Goal: Information Seeking & Learning: Learn about a topic

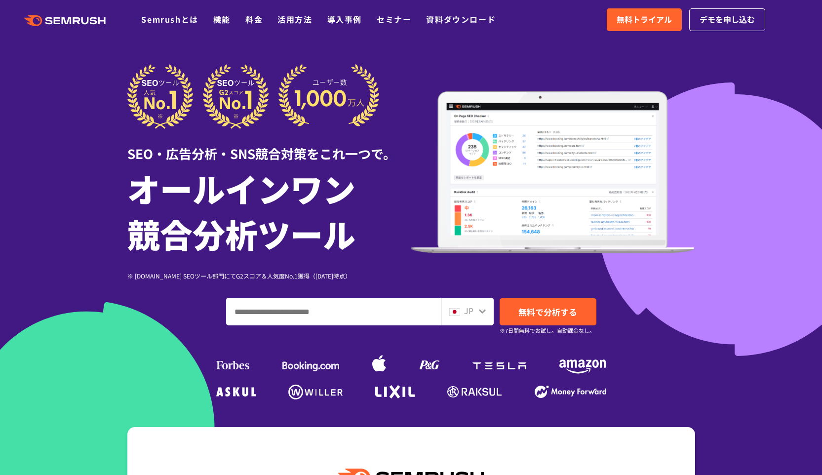
click at [288, 314] on input "ドメイン、キーワードまたはURLを入力してください" at bounding box center [333, 311] width 214 height 27
click at [478, 304] on div at bounding box center [482, 309] width 8 height 13
click at [484, 312] on icon at bounding box center [482, 311] width 8 height 8
click at [482, 312] on icon at bounding box center [482, 311] width 7 height 4
drag, startPoint x: 482, startPoint y: 311, endPoint x: 474, endPoint y: 315, distance: 8.8
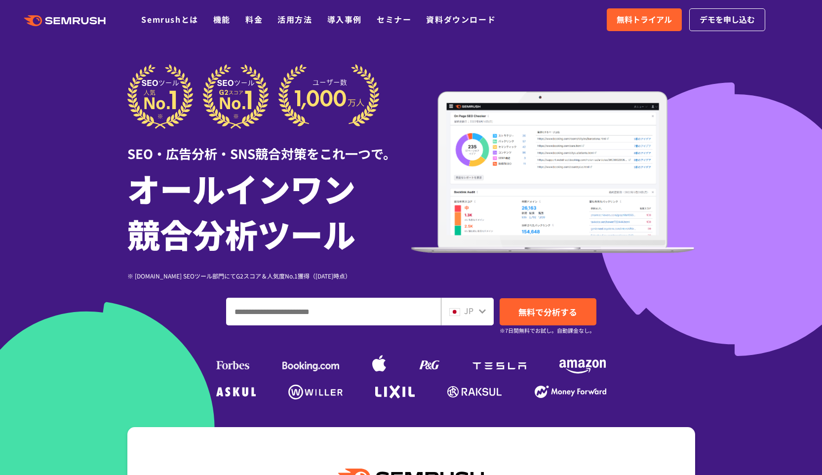
click at [482, 311] on icon at bounding box center [482, 311] width 7 height 4
click at [463, 313] on div "JP" at bounding box center [465, 310] width 32 height 13
drag, startPoint x: 467, startPoint y: 311, endPoint x: 462, endPoint y: 313, distance: 5.3
click at [467, 311] on span "JP" at bounding box center [468, 310] width 9 height 12
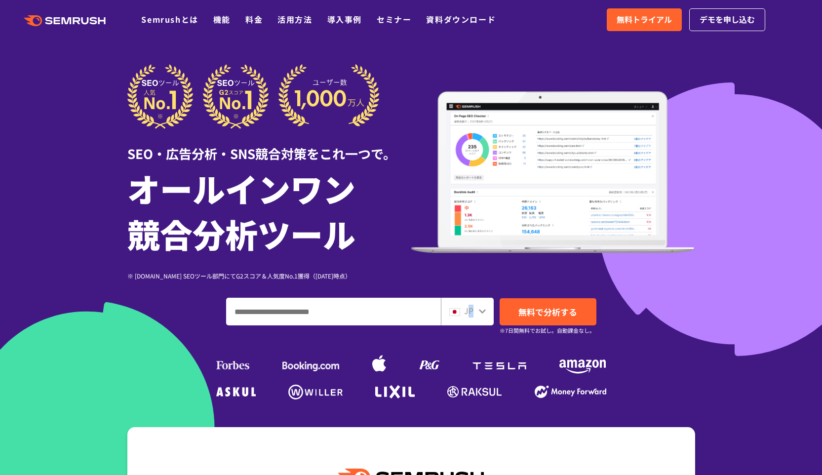
click at [455, 312] on img at bounding box center [454, 312] width 11 height 8
drag, startPoint x: 468, startPoint y: 278, endPoint x: 460, endPoint y: 282, distance: 9.3
click at [467, 278] on div "SEO・広告分析・SNS競合対策をこれ一つで。 オールインワン 競合分析ツール ※ [DOMAIN_NAME] SEOツール部門にてG2スコア＆人気度No.1…" at bounding box center [410, 172] width 567 height 216
click at [420, 309] on input "ドメイン、キーワードまたはURLを入力してください" at bounding box center [333, 311] width 214 height 27
